Goal: Transaction & Acquisition: Purchase product/service

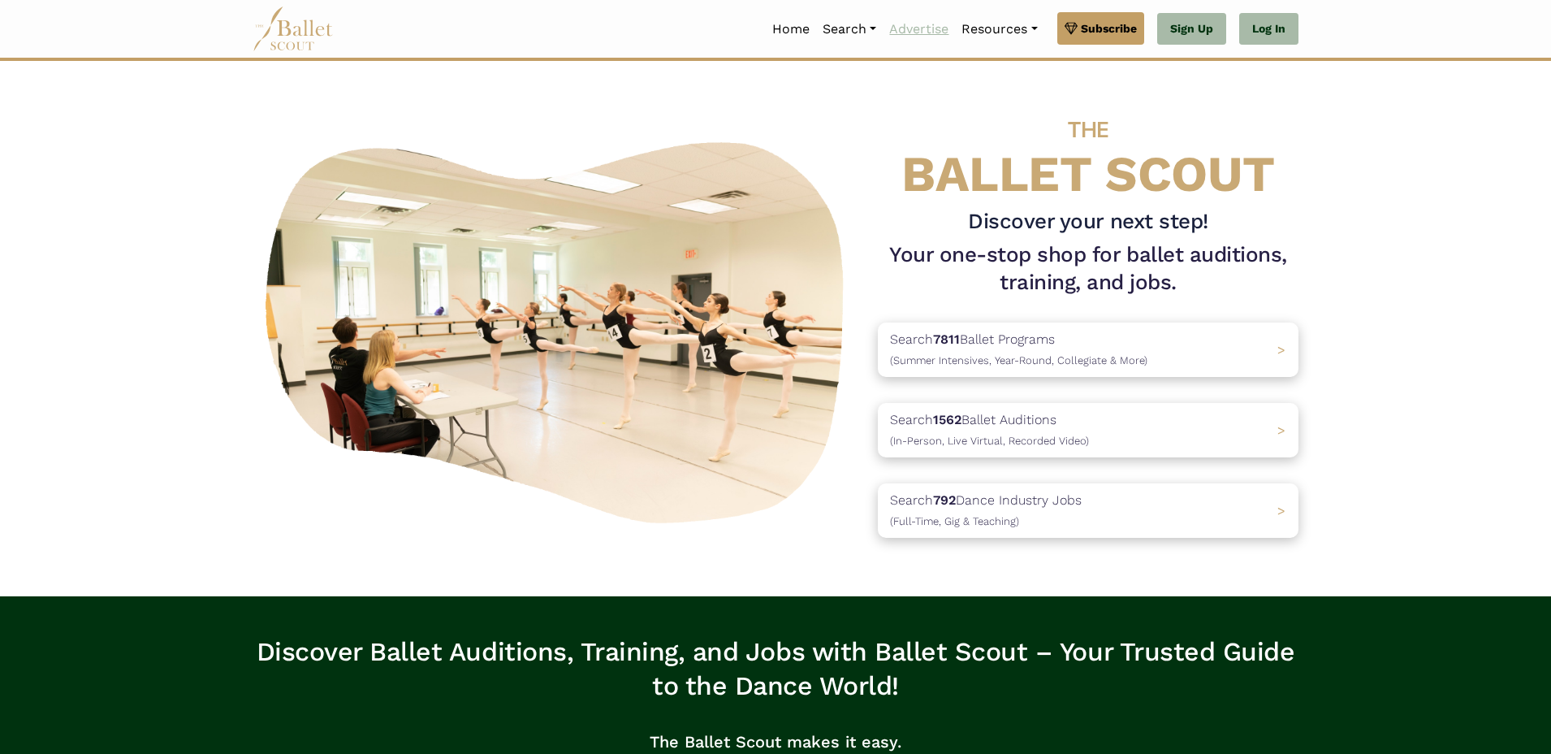
click at [910, 29] on link "Advertise" at bounding box center [919, 29] width 72 height 34
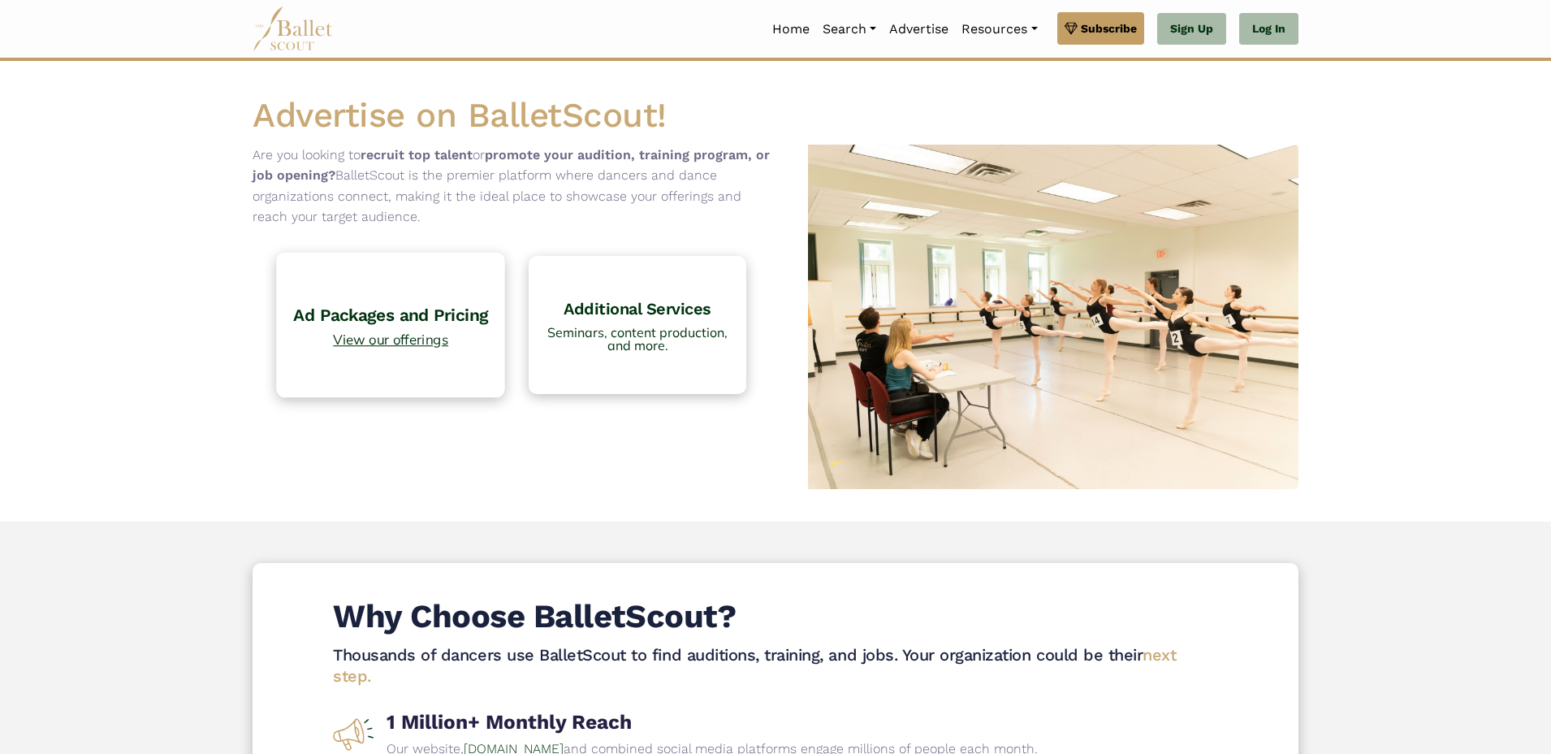
click at [376, 335] on span "View our offerings" at bounding box center [391, 339] width 212 height 14
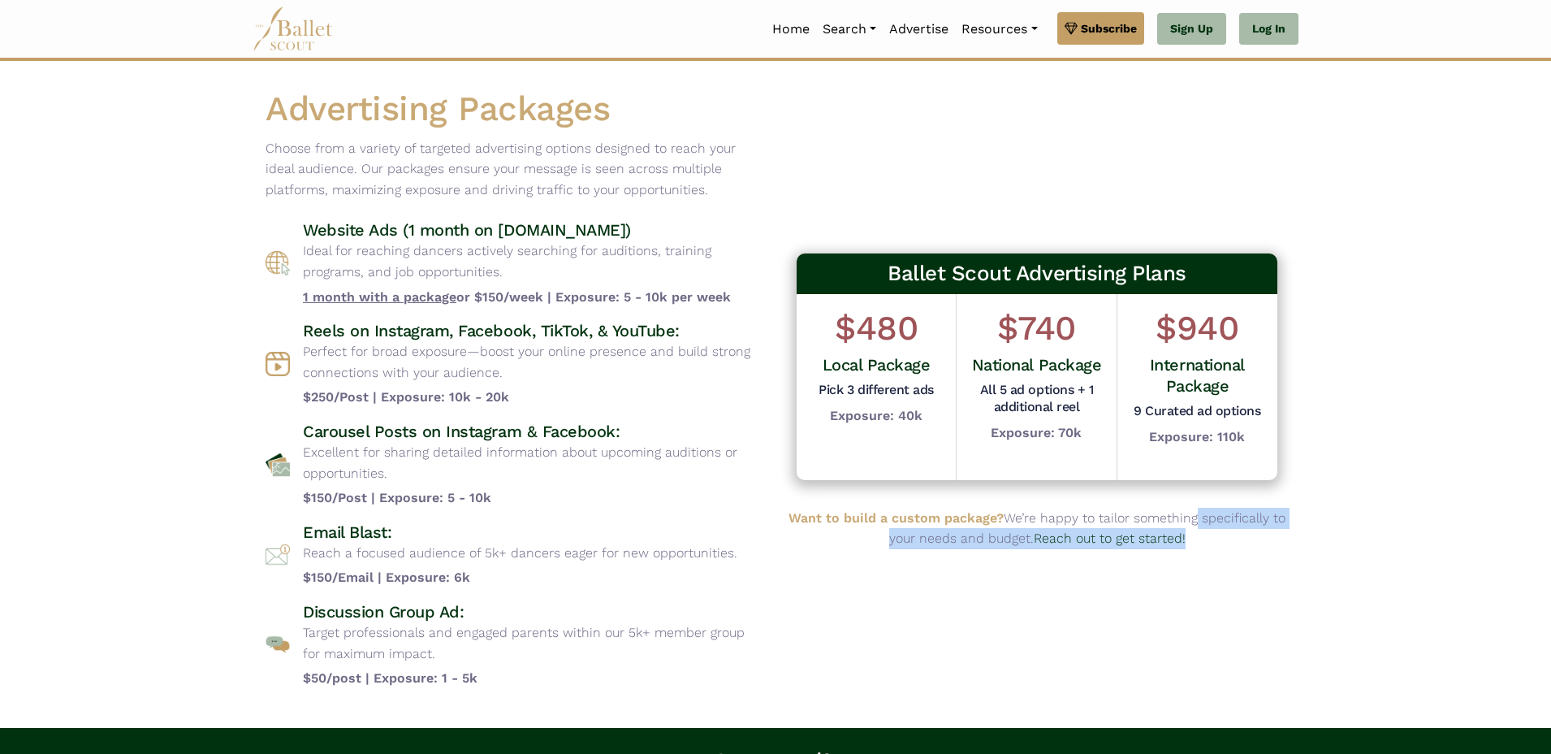
drag, startPoint x: 1187, startPoint y: 530, endPoint x: 1138, endPoint y: 518, distance: 51.0
click at [1138, 518] on p "Want to build a custom package? We’re happy to tailor something specifically to…" at bounding box center [1037, 528] width 497 height 41
drag, startPoint x: 1316, startPoint y: 501, endPoint x: 1191, endPoint y: 538, distance: 130.5
click at [1315, 502] on body "Premium Feature Make this audition season count. Upgrade to premium for access …" at bounding box center [775, 542] width 1551 height 1084
drag, startPoint x: 427, startPoint y: 268, endPoint x: 362, endPoint y: 257, distance: 66.0
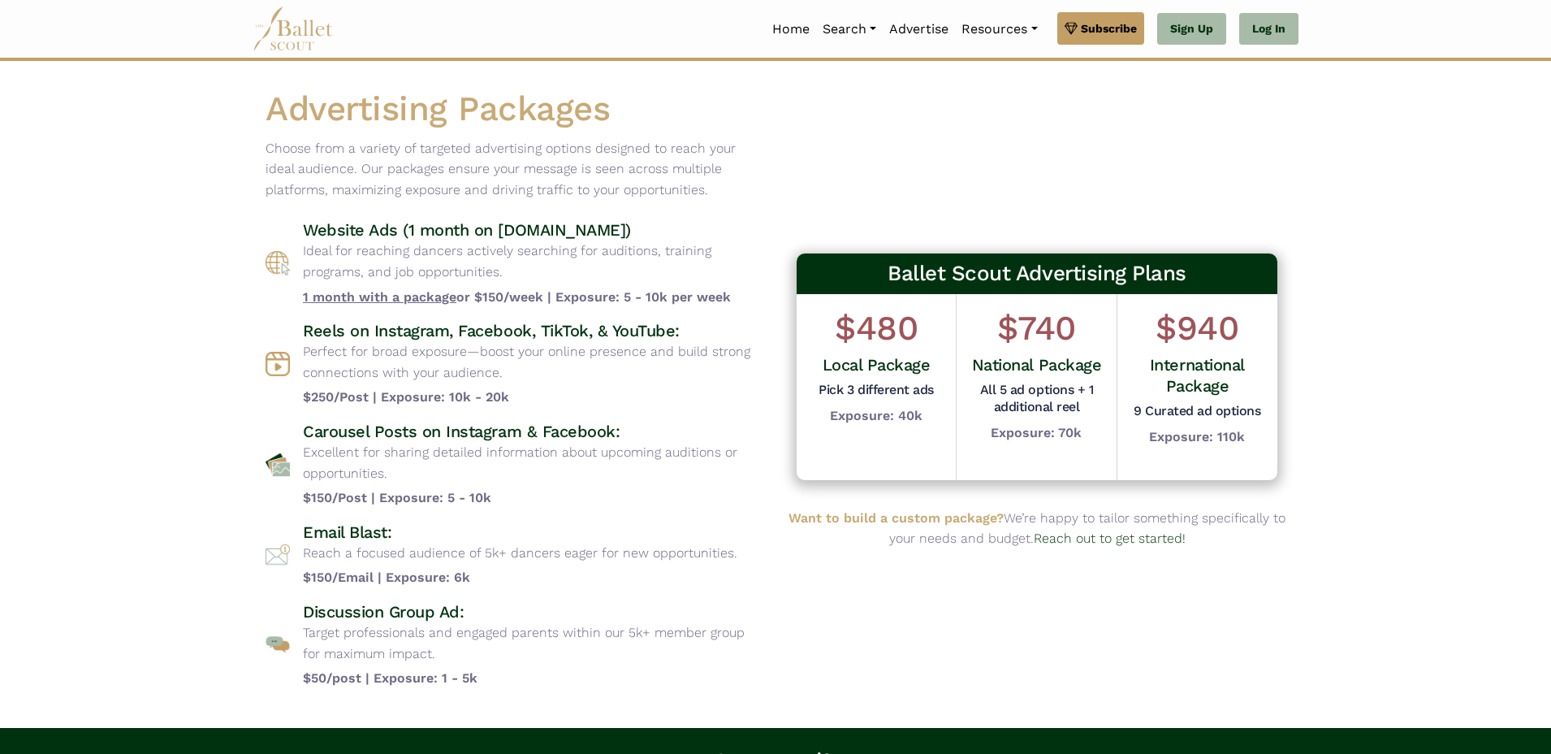
click at [362, 257] on p "Ideal for reaching dancers actively searching for auditions, training programs,…" at bounding box center [533, 260] width 460 height 41
click at [361, 257] on p "Ideal for reaching dancers actively searching for auditions, training programs,…" at bounding box center [533, 260] width 460 height 41
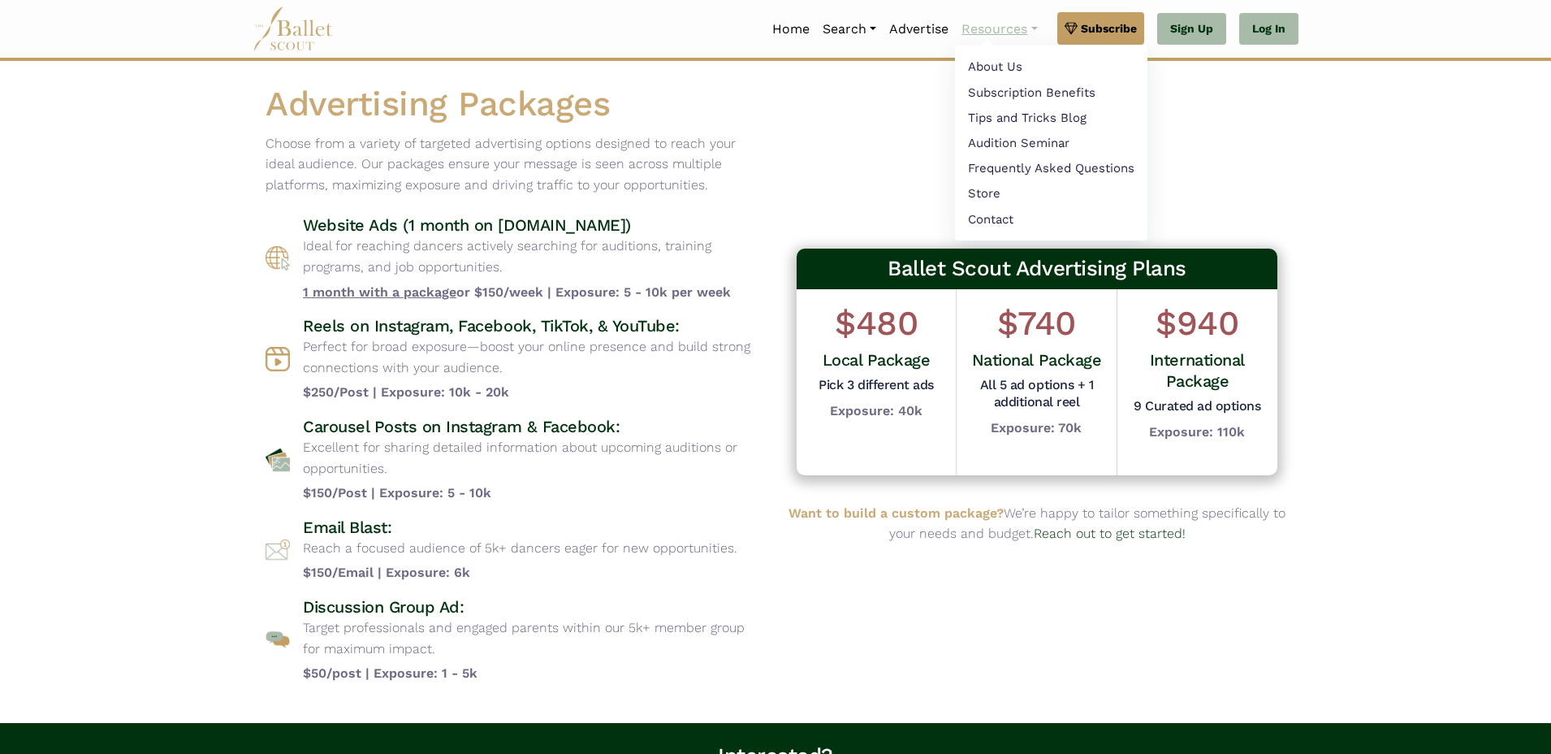
scroll to position [4, 0]
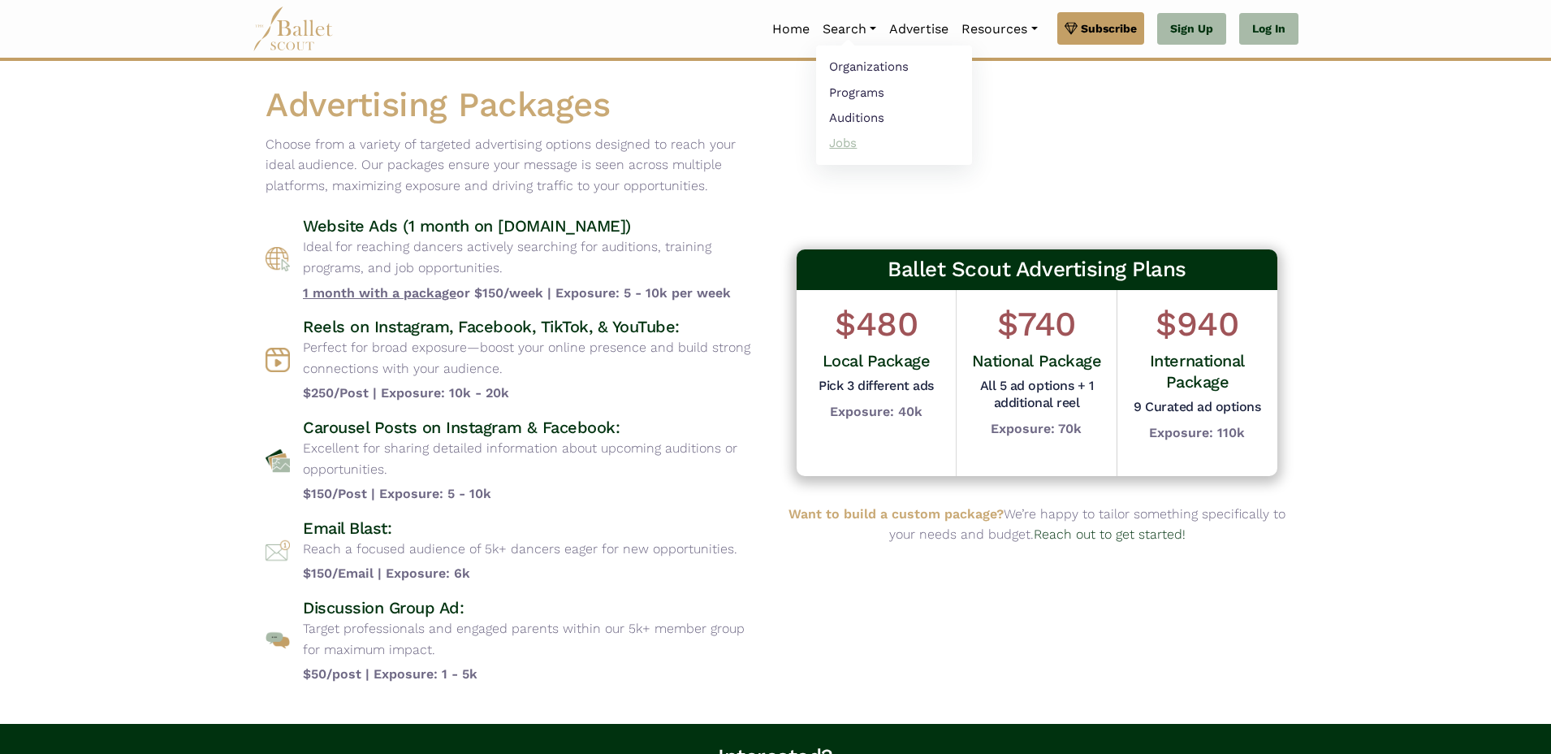
click at [838, 143] on link "Jobs" at bounding box center [894, 142] width 156 height 25
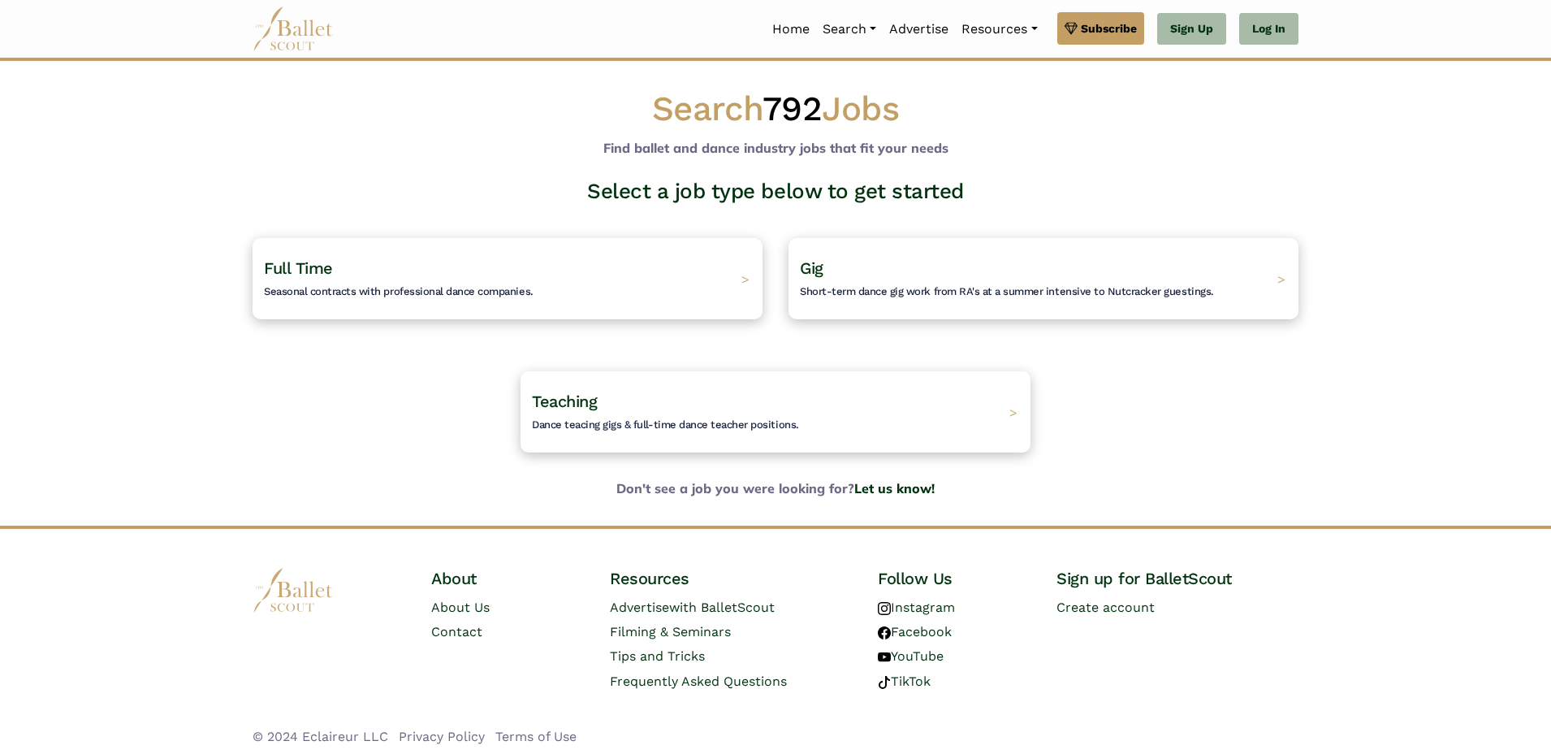
scroll to position [6, 0]
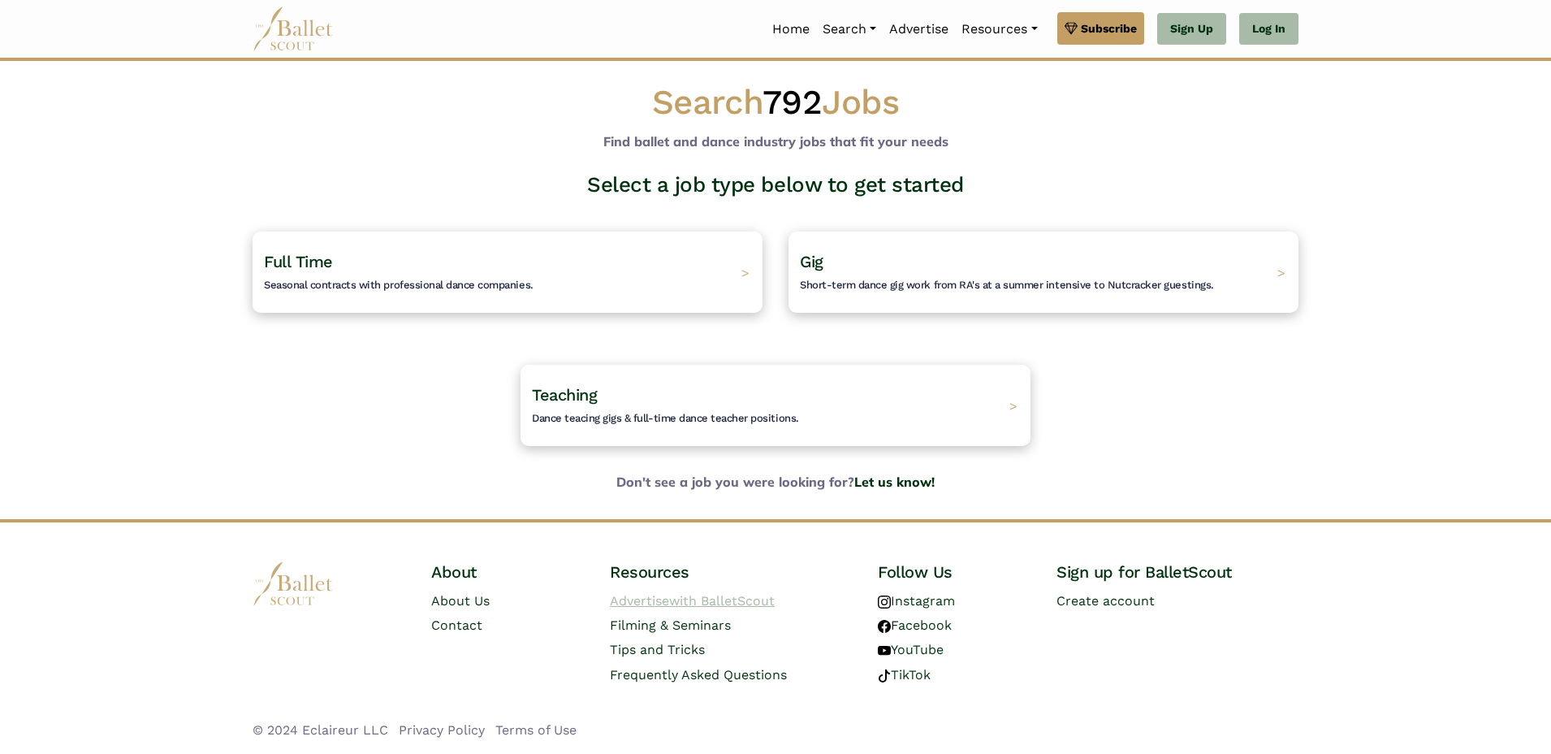
click at [749, 599] on span "with BalletScout" at bounding box center [722, 600] width 106 height 15
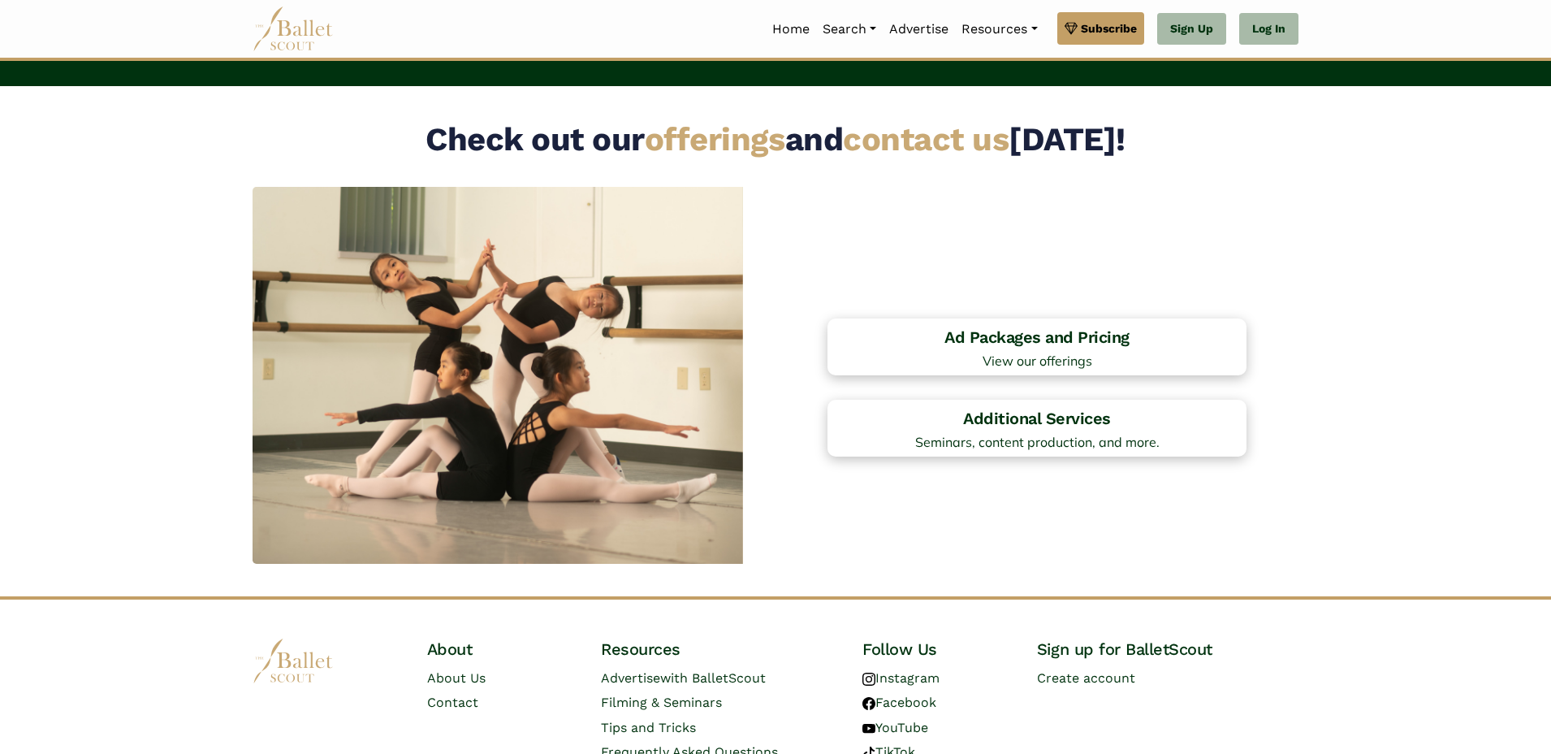
scroll to position [1178, 0]
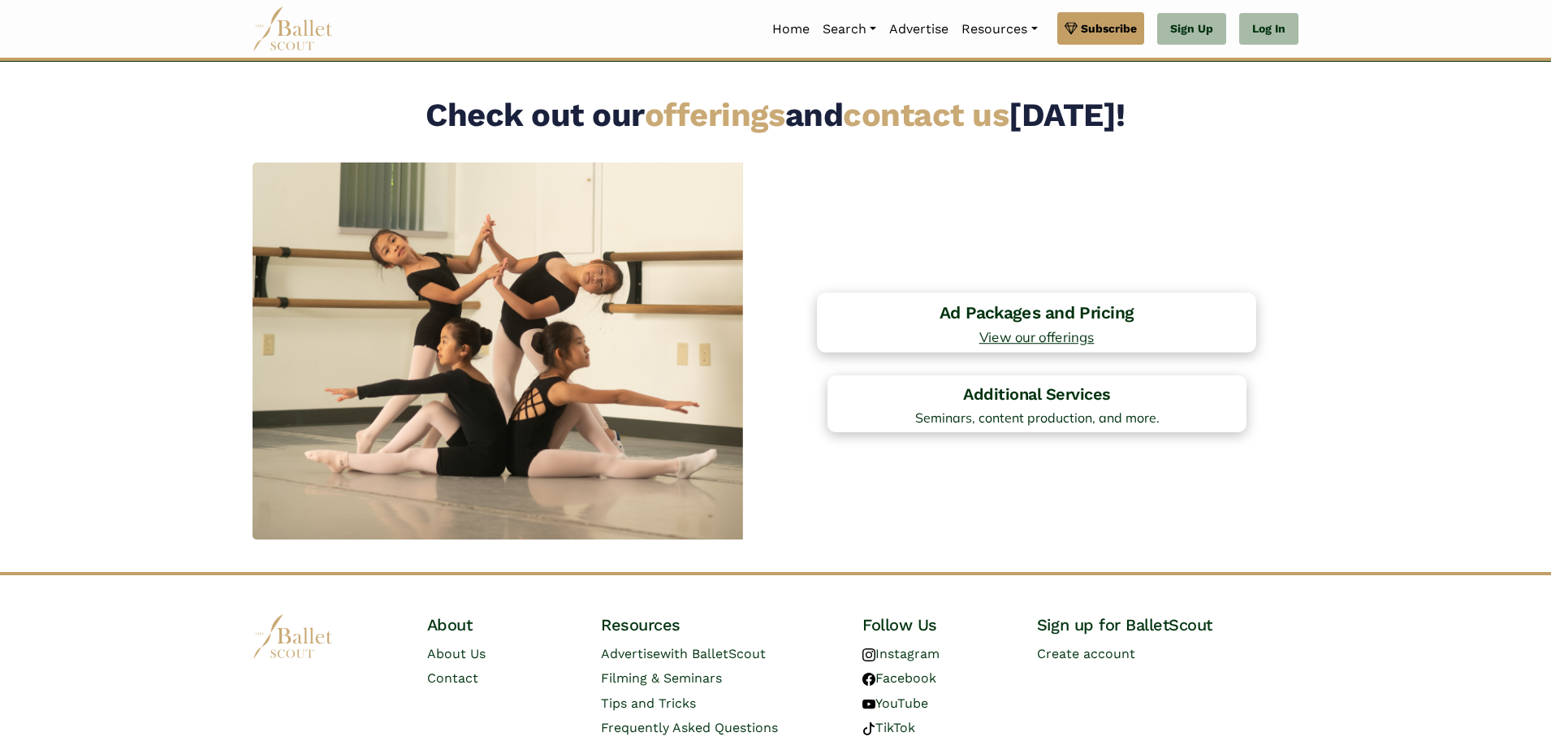
click at [948, 310] on h4 "Ad Packages and Pricing" at bounding box center [1037, 312] width 422 height 22
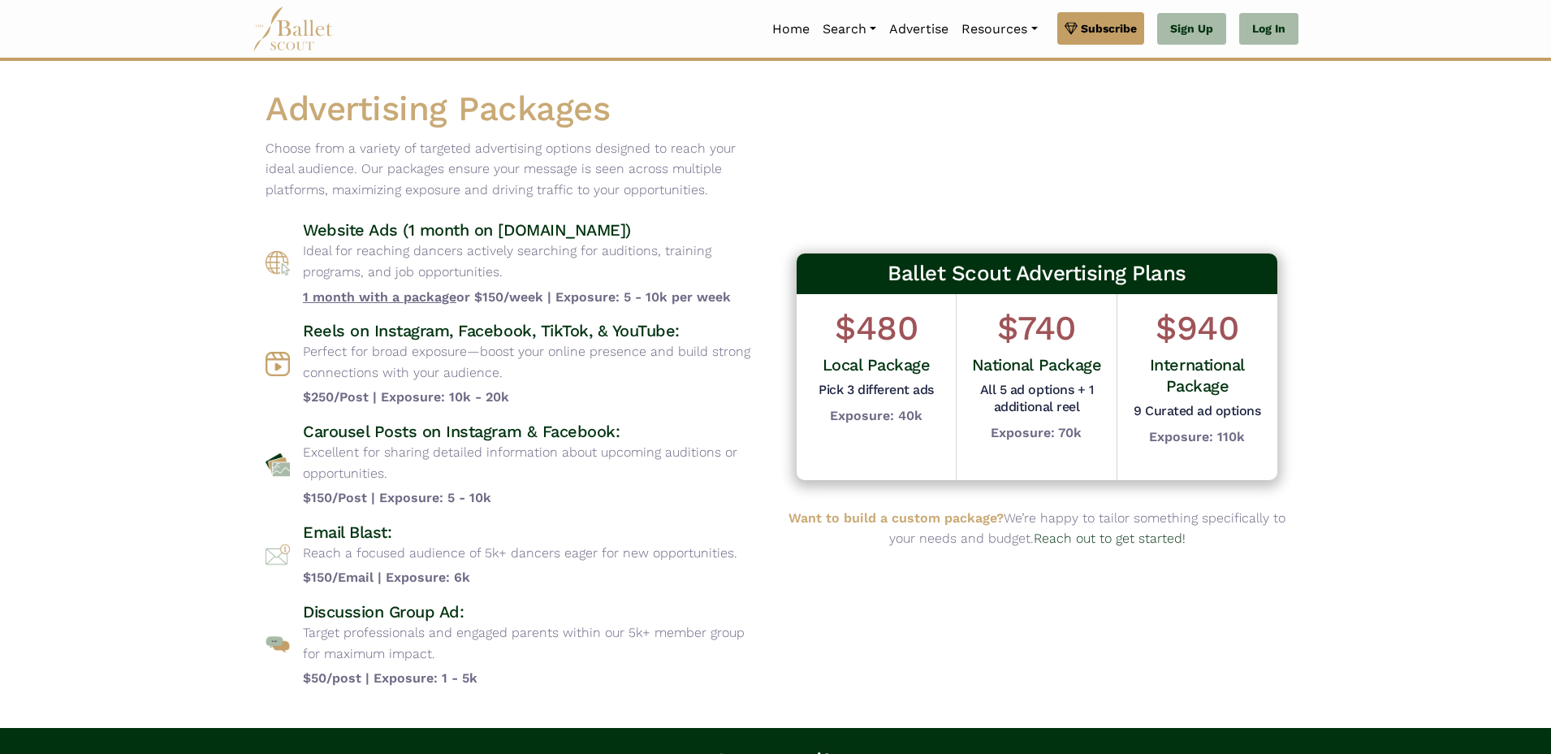
click at [1406, 236] on body "Premium Feature Make this audition season count. Upgrade to premium for access …" at bounding box center [775, 542] width 1551 height 1084
